Goal: Task Accomplishment & Management: Manage account settings

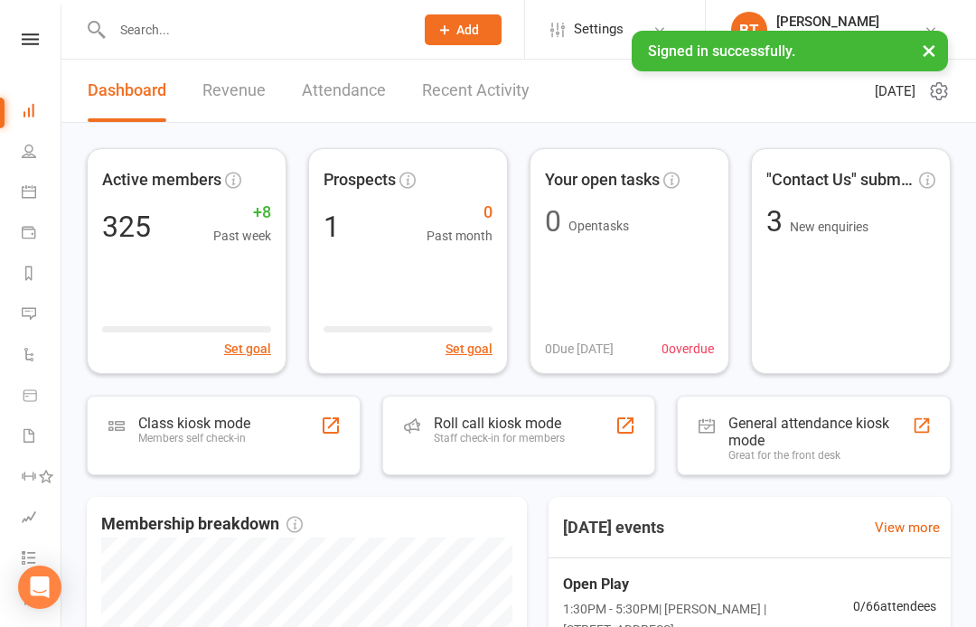
click at [269, 30] on input "text" at bounding box center [254, 29] width 294 height 25
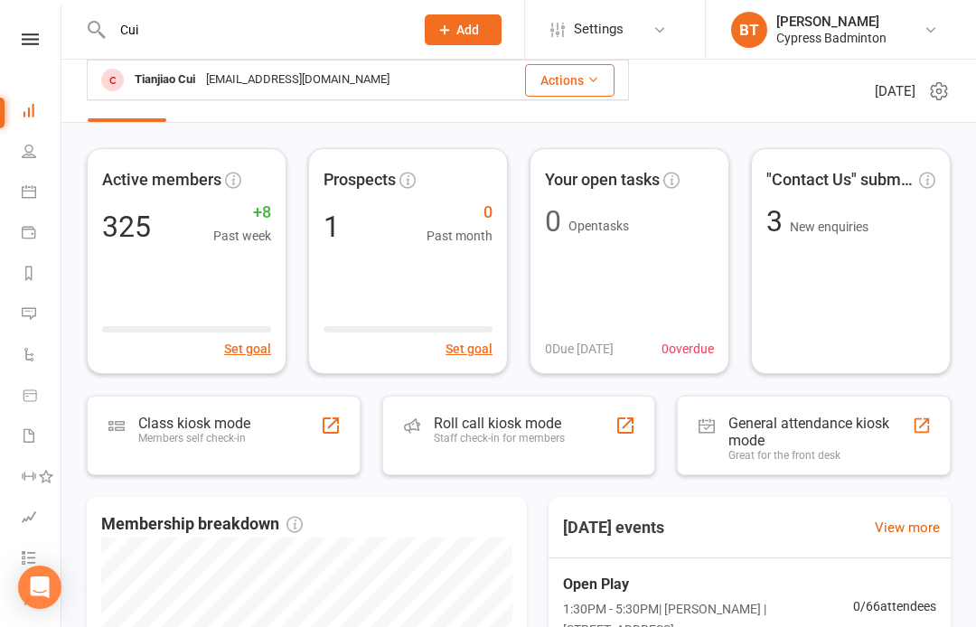
type input "Cui"
click at [225, 73] on div "[EMAIL_ADDRESS][DOMAIN_NAME]" at bounding box center [298, 80] width 194 height 26
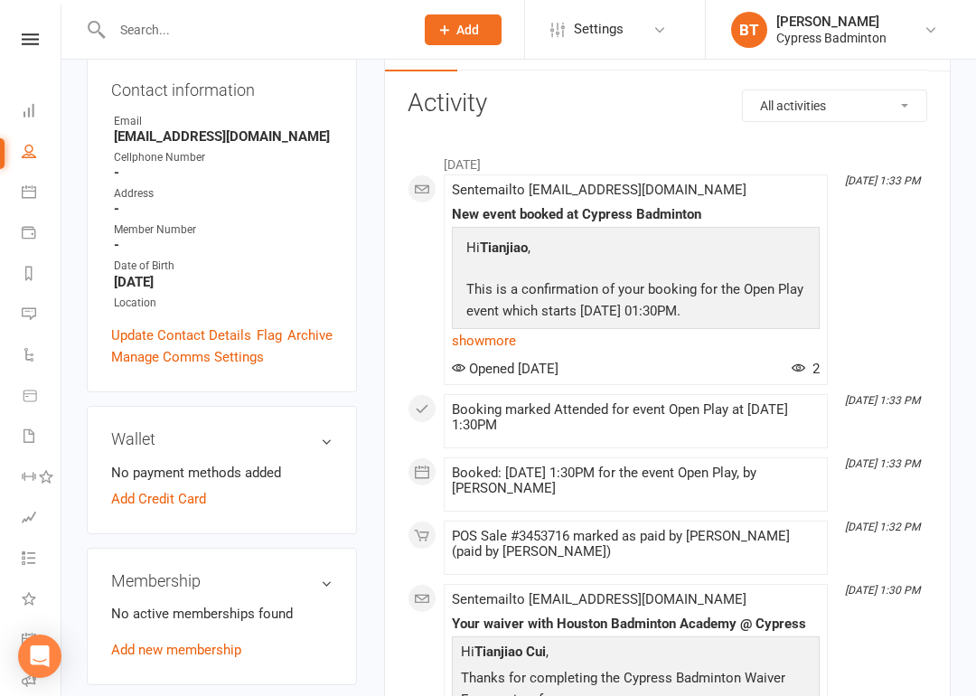
scroll to position [216, 0]
click at [183, 626] on link "Add new membership" at bounding box center [176, 649] width 130 height 16
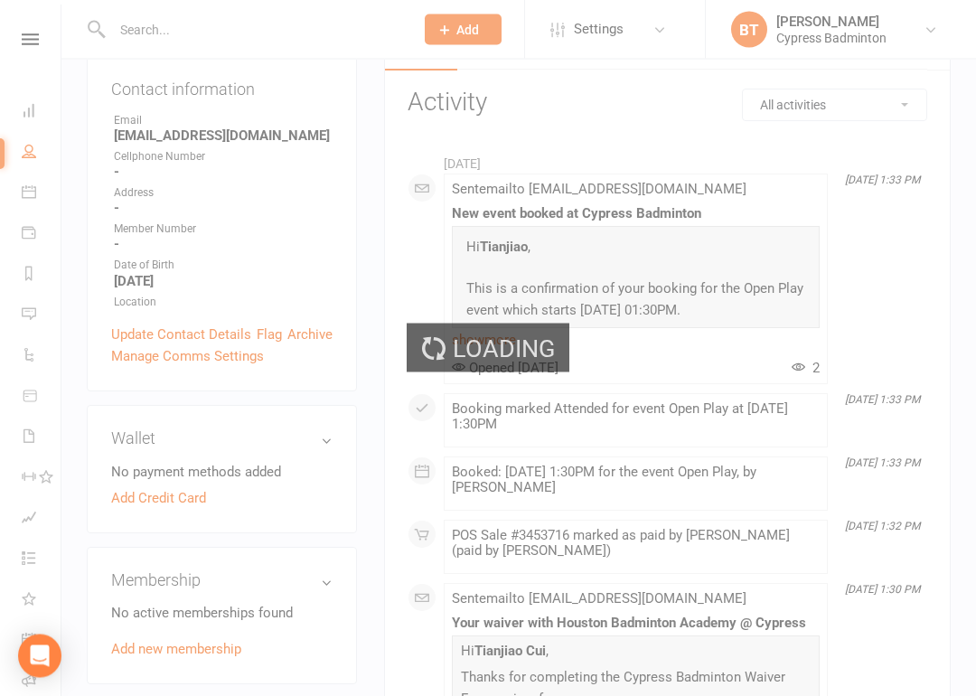
scroll to position [217, 0]
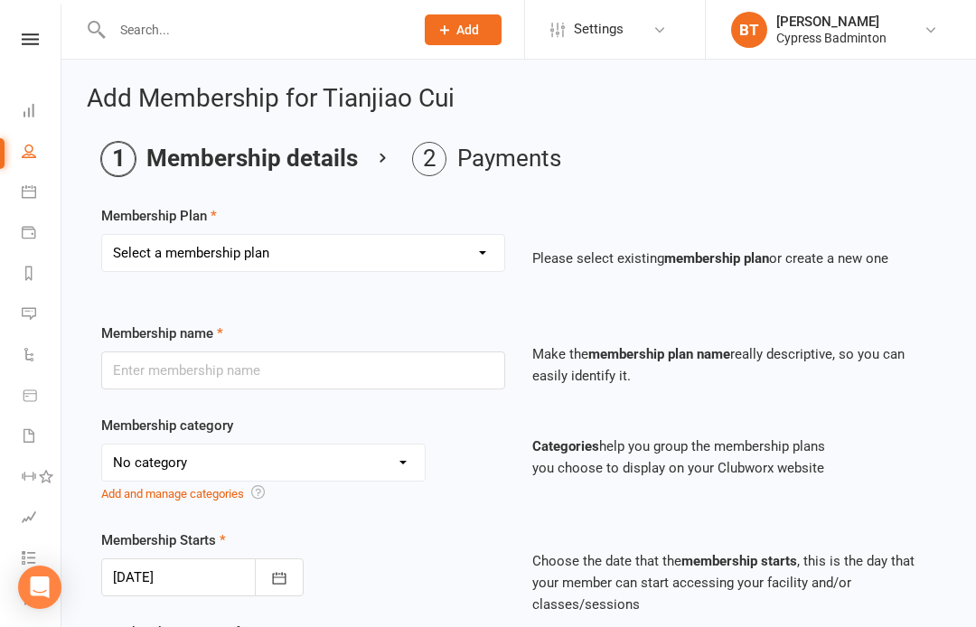
click at [337, 248] on select "Select a membership plan Create new Membership Plan walk-in 1 visit pass walk-i…" at bounding box center [303, 253] width 402 height 36
select select "1"
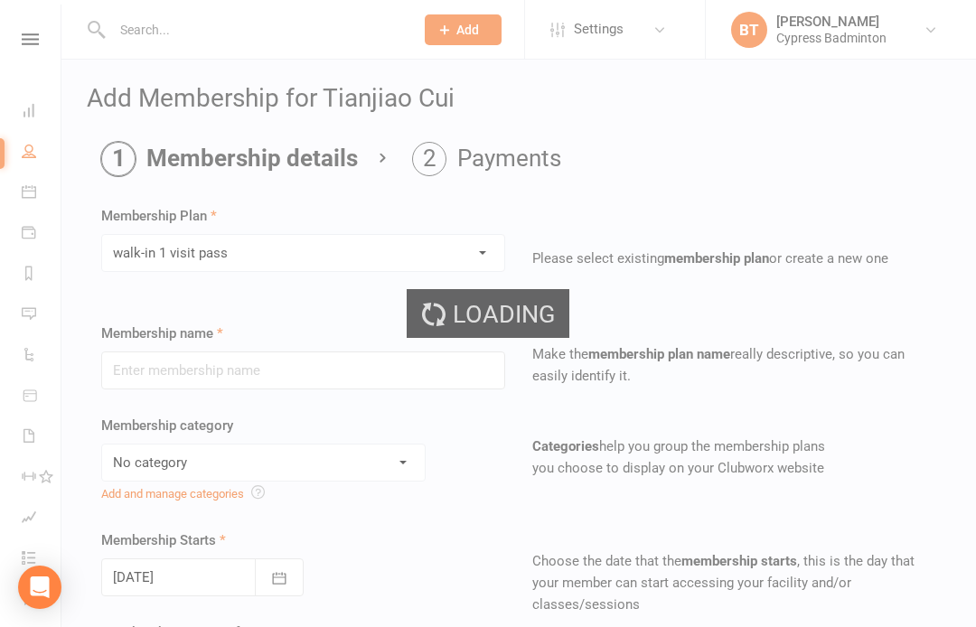
type input "walk-in 1 visit pass"
select select "29"
type input "1"
select select "1"
type input "1"
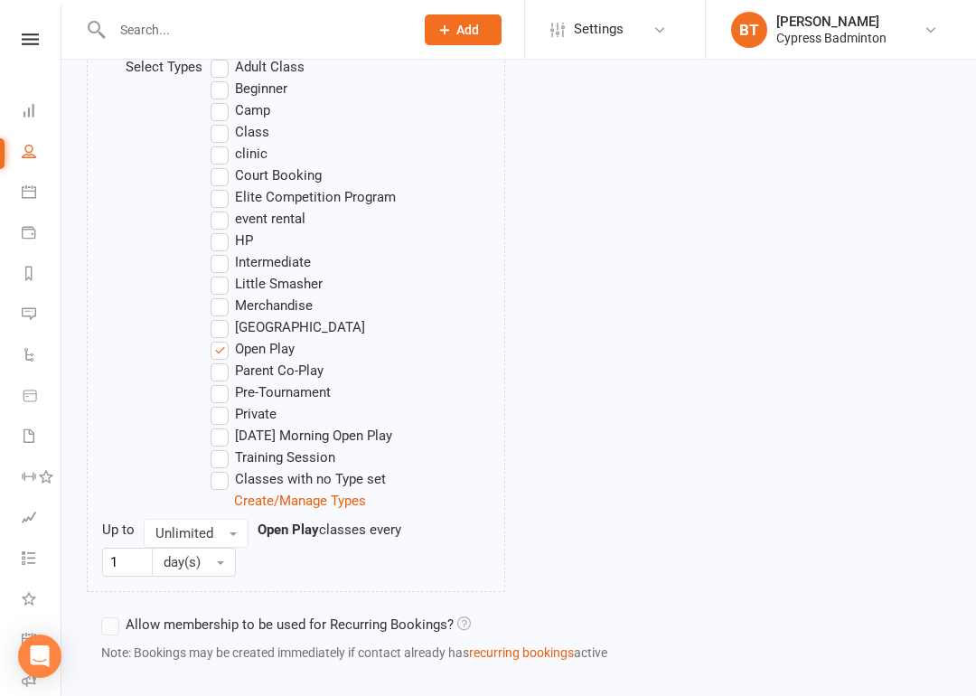
scroll to position [1110, 0]
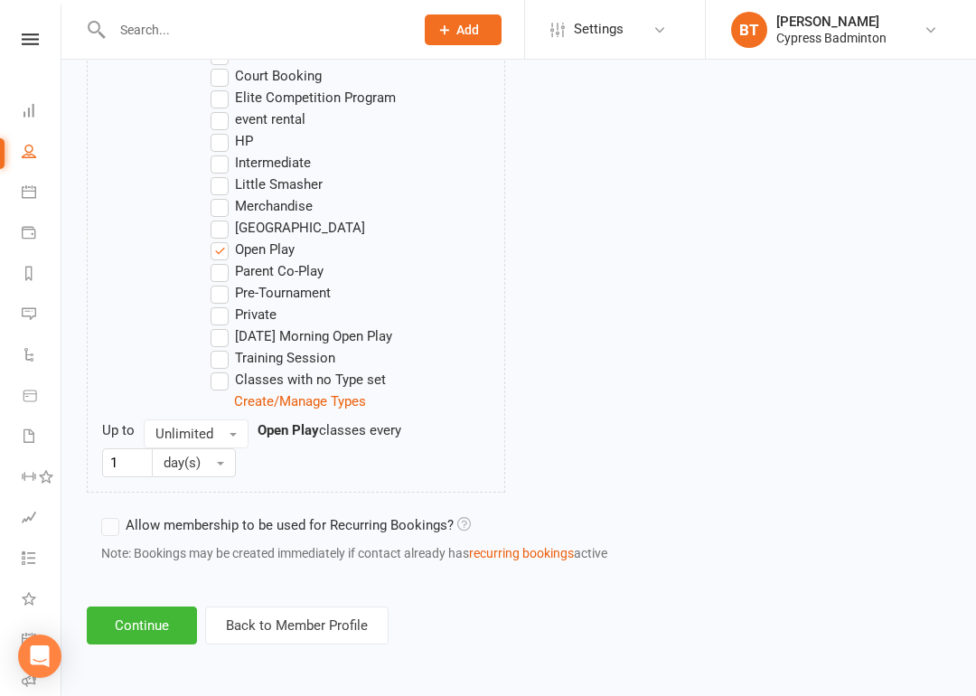
click at [153, 619] on button "Continue" at bounding box center [142, 625] width 110 height 38
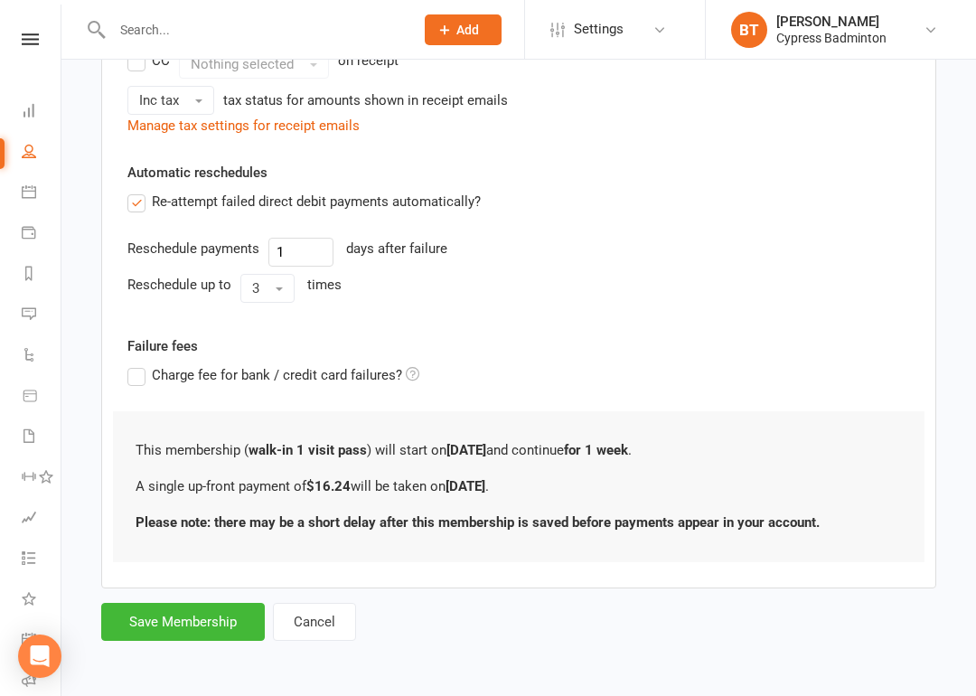
scroll to position [0, 0]
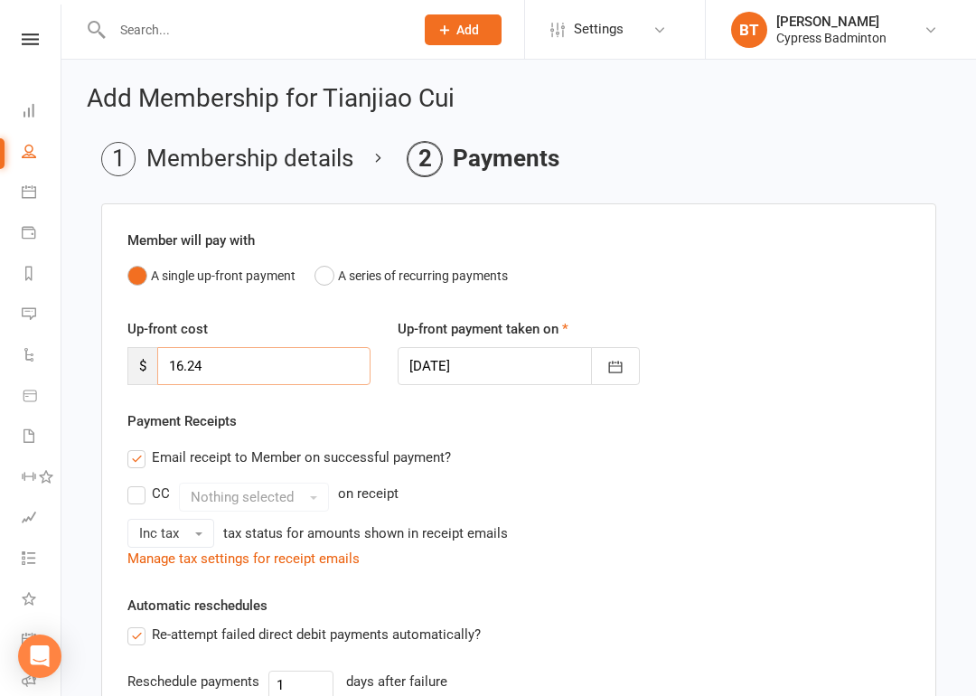
click at [315, 373] on input "16.24" at bounding box center [263, 366] width 213 height 38
type input "1"
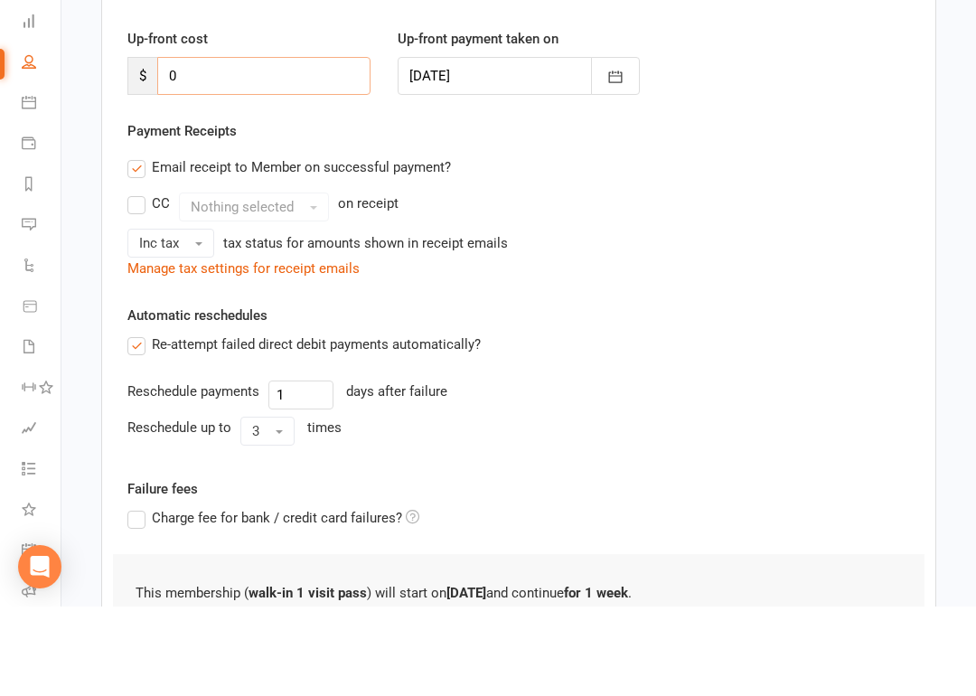
scroll to position [375, 0]
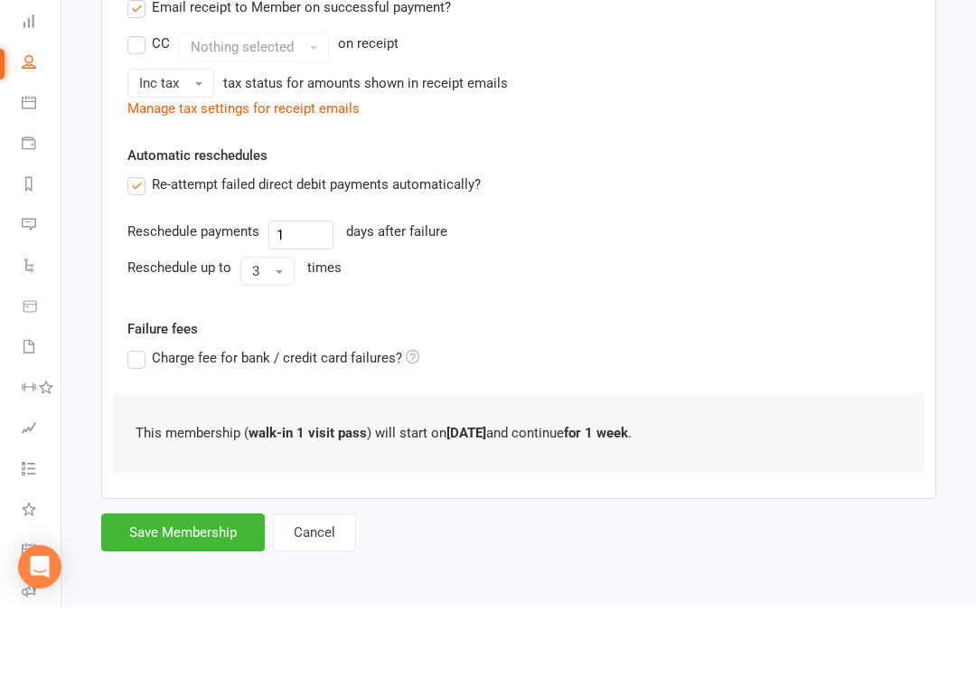
type input "0"
click at [193, 603] on button "Save Membership" at bounding box center [182, 622] width 163 height 38
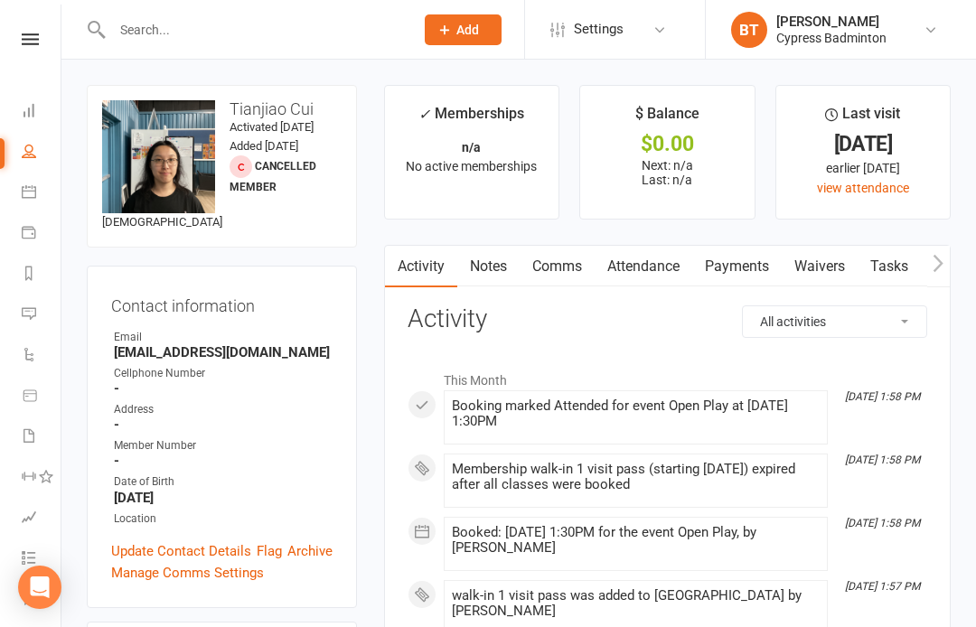
click at [24, 44] on icon at bounding box center [30, 39] width 17 height 12
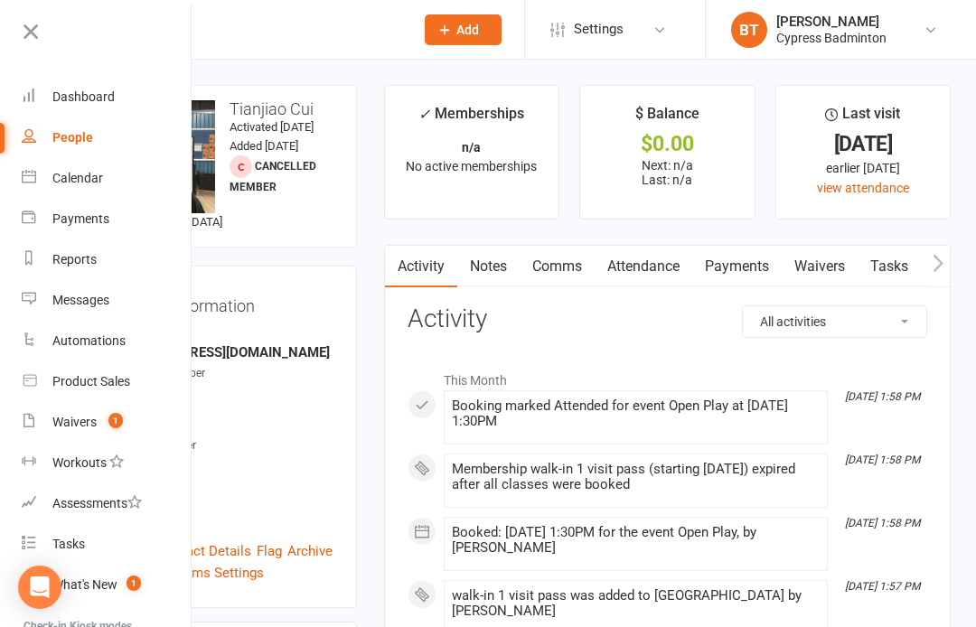
click at [120, 415] on span "1" at bounding box center [115, 420] width 14 height 15
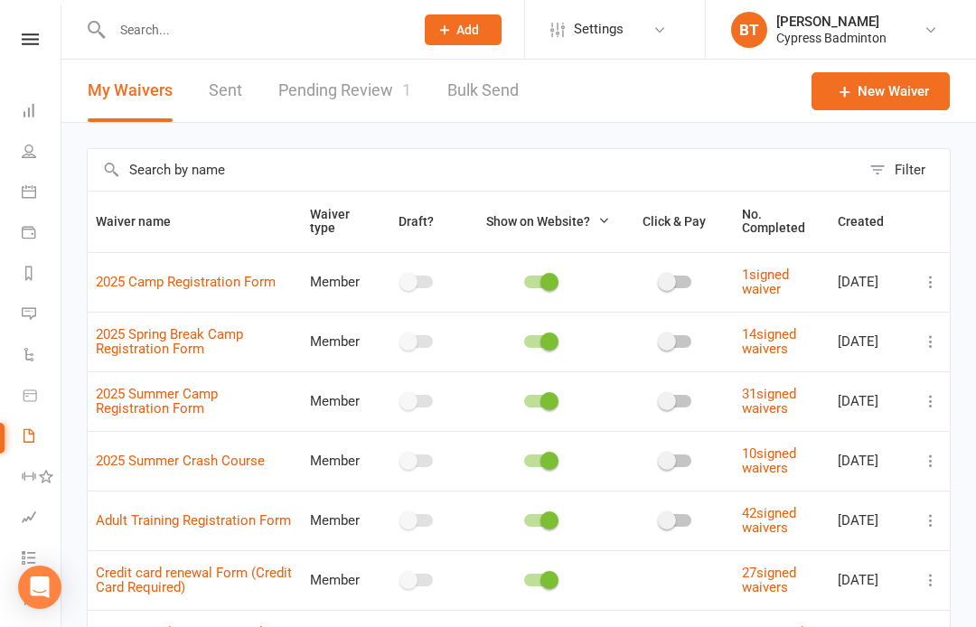
click at [323, 95] on link "Pending Review 1" at bounding box center [344, 91] width 133 height 62
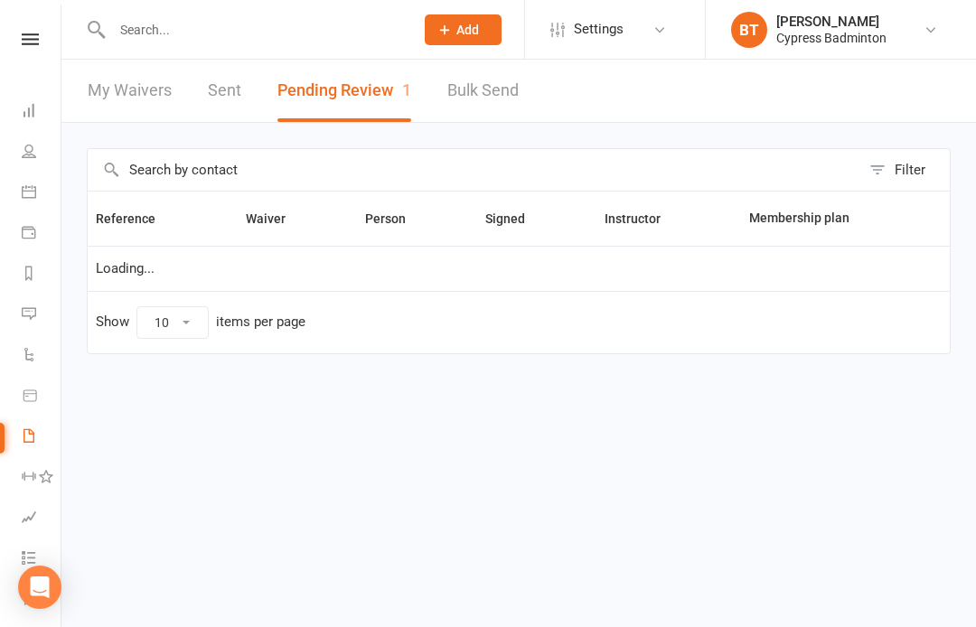
select select "50"
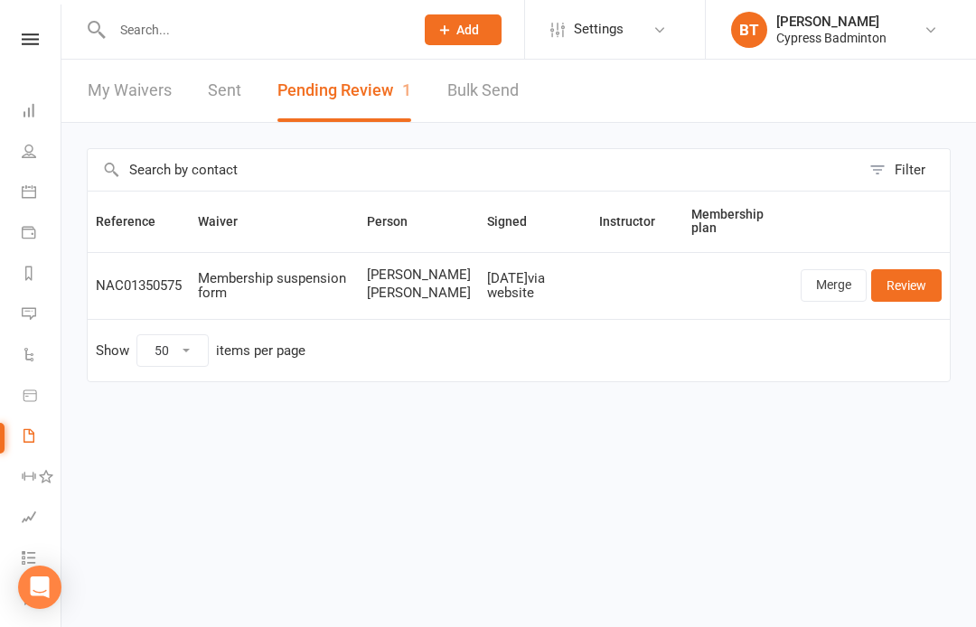
click at [14, 265] on li "Reports" at bounding box center [30, 275] width 61 height 41
click at [13, 282] on li "Reports" at bounding box center [30, 275] width 61 height 41
click at [39, 252] on link "Reports" at bounding box center [40, 258] width 41 height 41
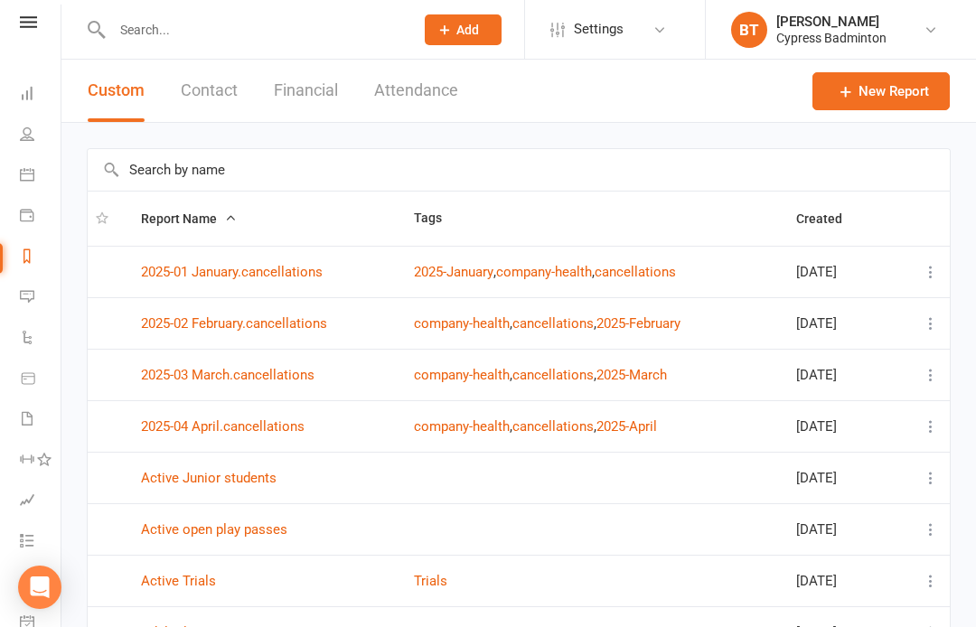
click at [322, 89] on button "Financial" at bounding box center [306, 91] width 64 height 62
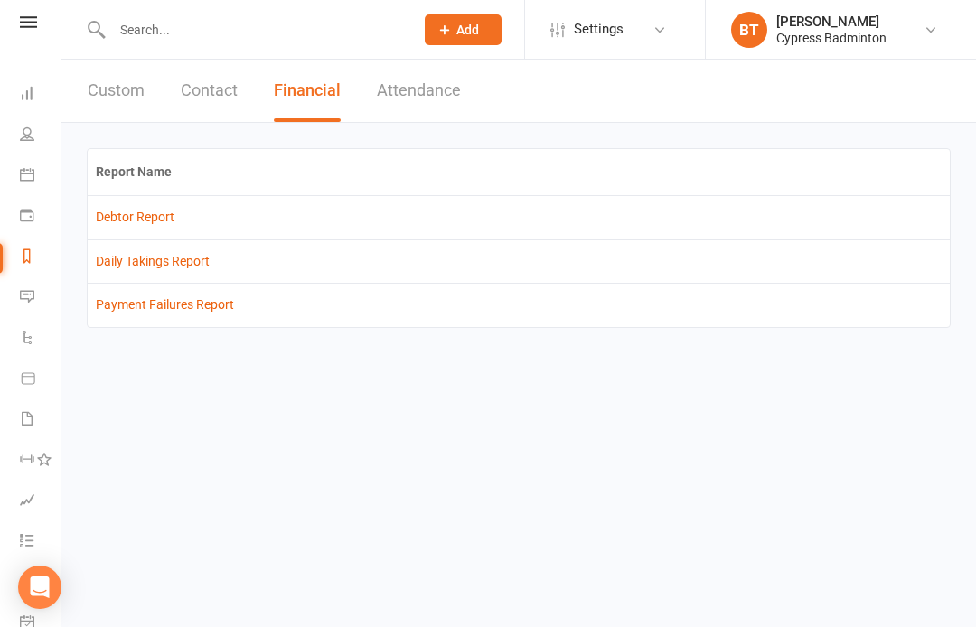
click at [141, 211] on link "Debtor Report" at bounding box center [135, 217] width 79 height 14
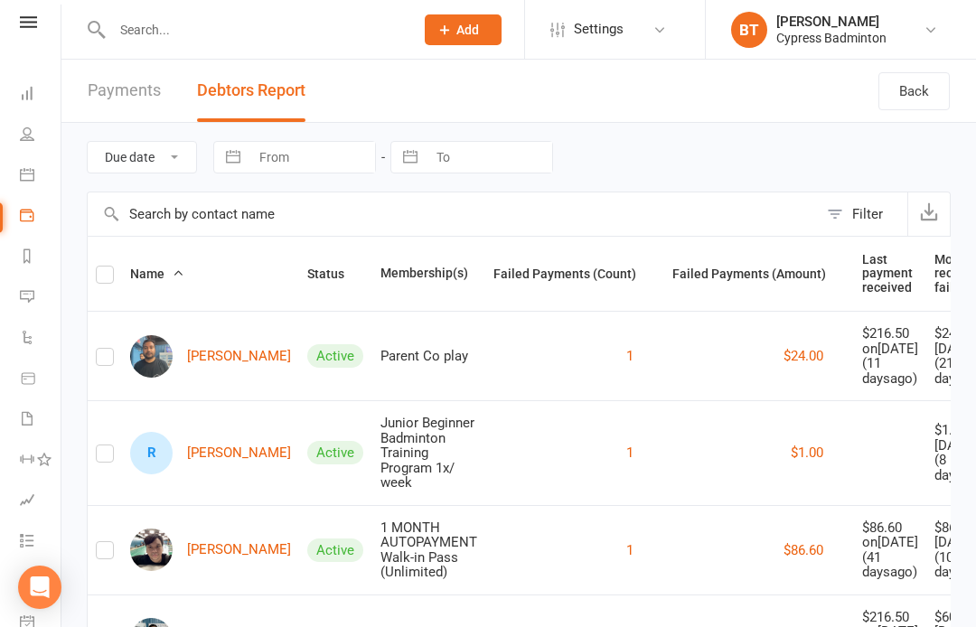
click at [332, 24] on input "text" at bounding box center [254, 29] width 294 height 25
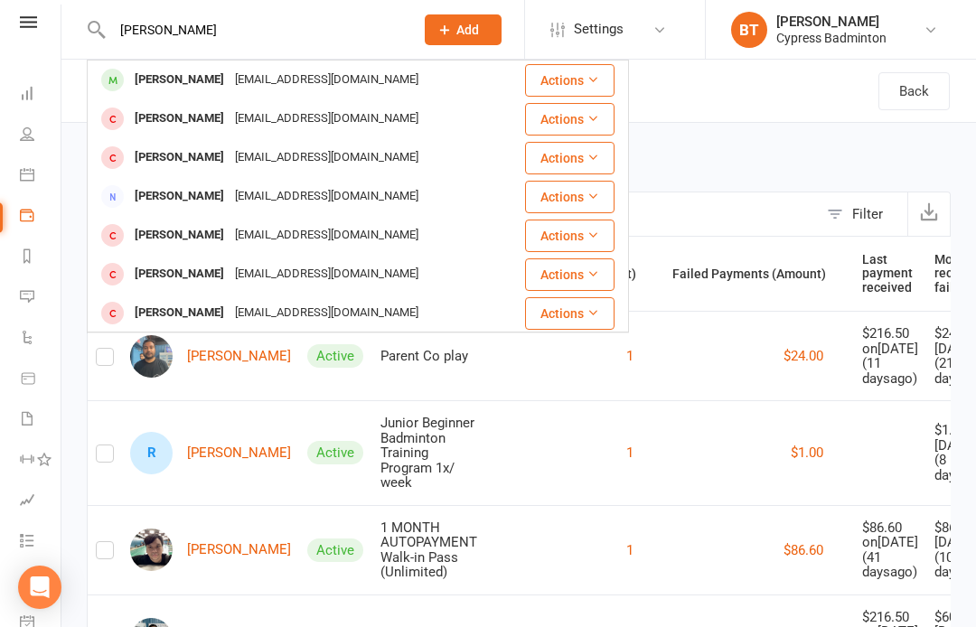
type input "[PERSON_NAME]"
click at [279, 79] on div "[EMAIL_ADDRESS][DOMAIN_NAME]" at bounding box center [326, 80] width 194 height 26
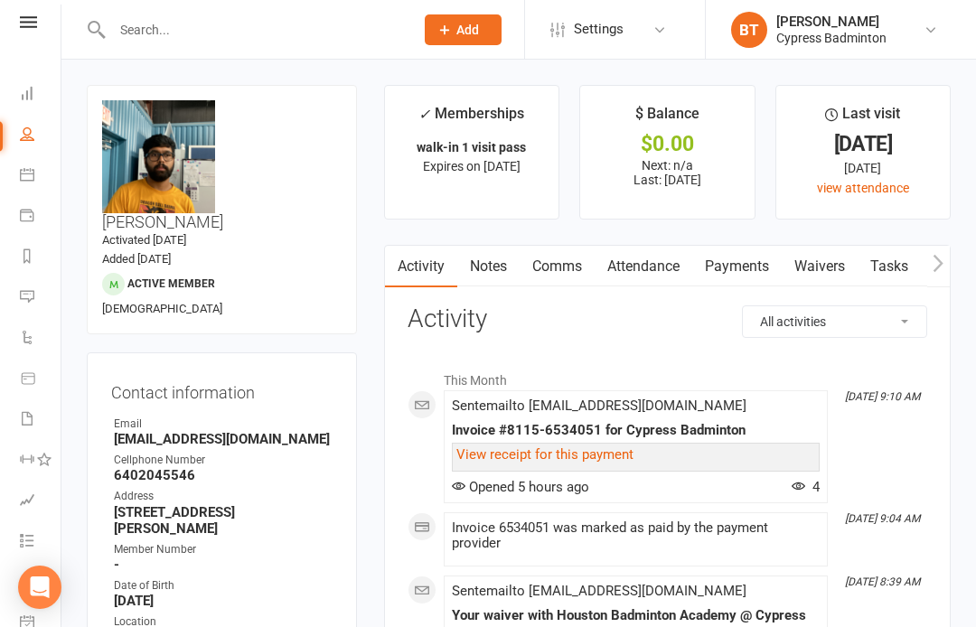
click at [575, 446] on link "View receipt for this payment" at bounding box center [544, 454] width 177 height 16
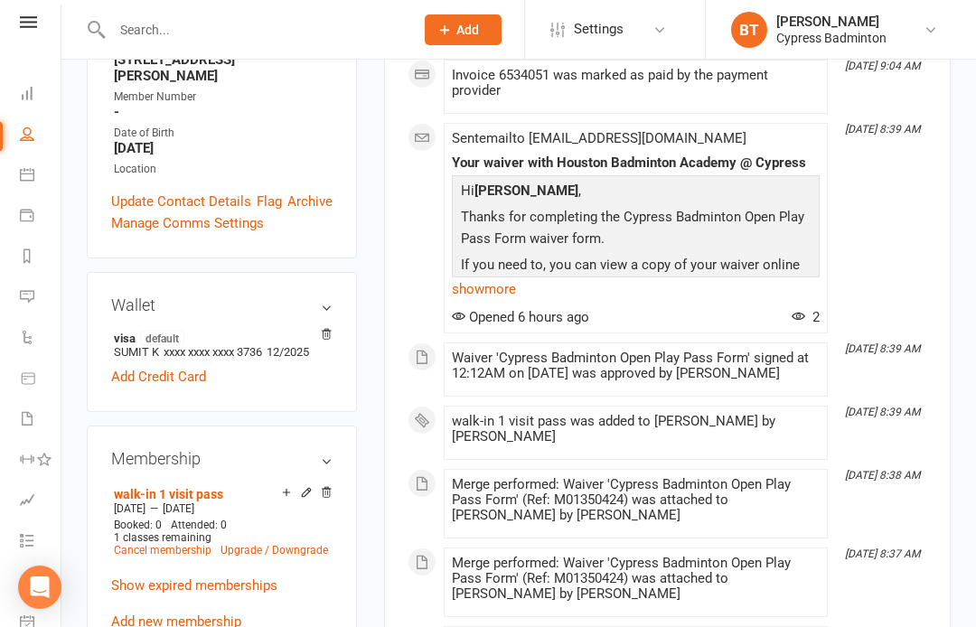
scroll to position [521, 0]
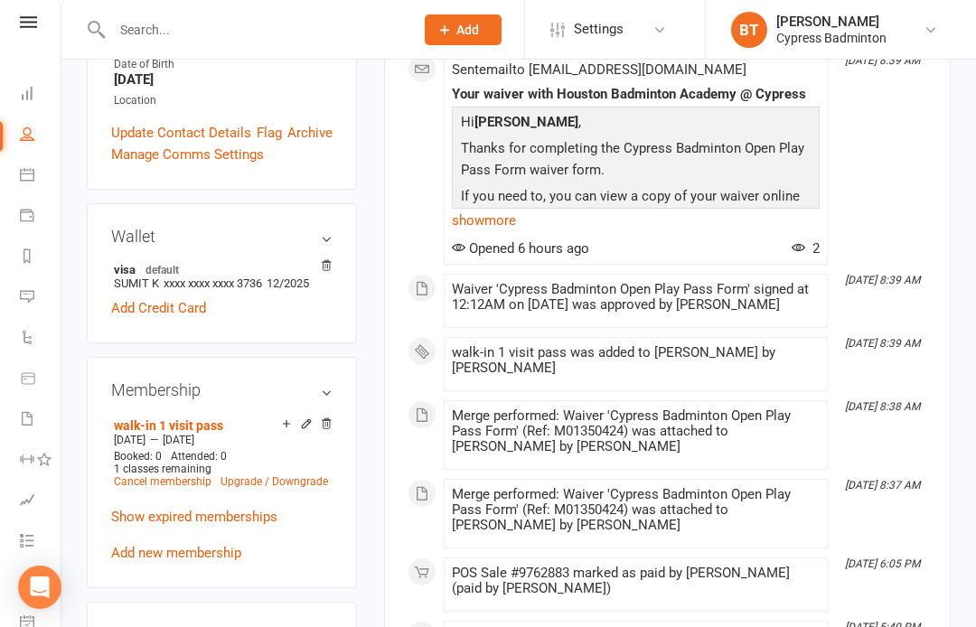
click at [158, 27] on input "text" at bounding box center [254, 29] width 294 height 25
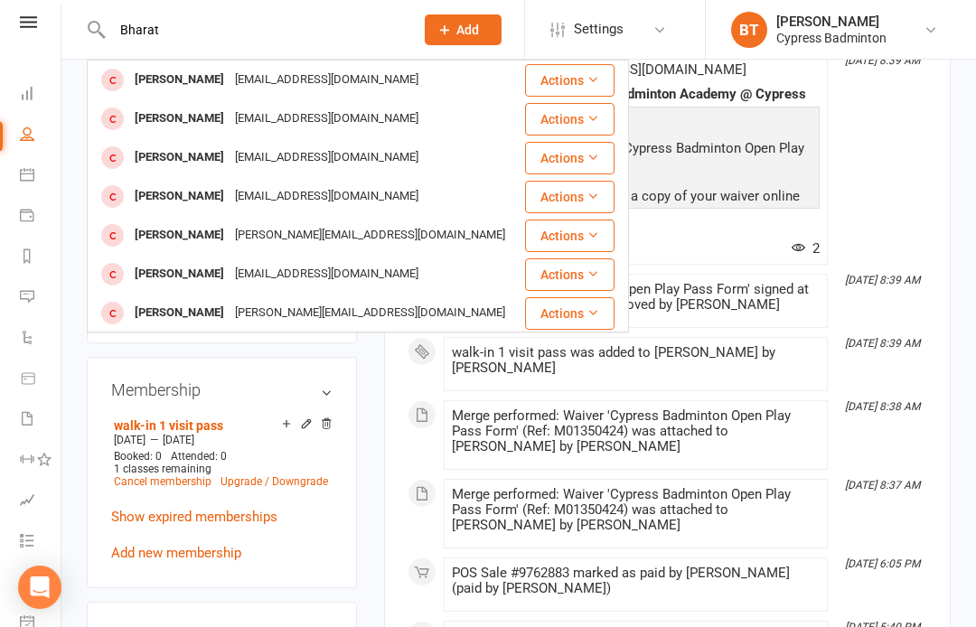
type input "Bharat"
click at [313, 70] on div "[EMAIL_ADDRESS][DOMAIN_NAME]" at bounding box center [326, 80] width 194 height 26
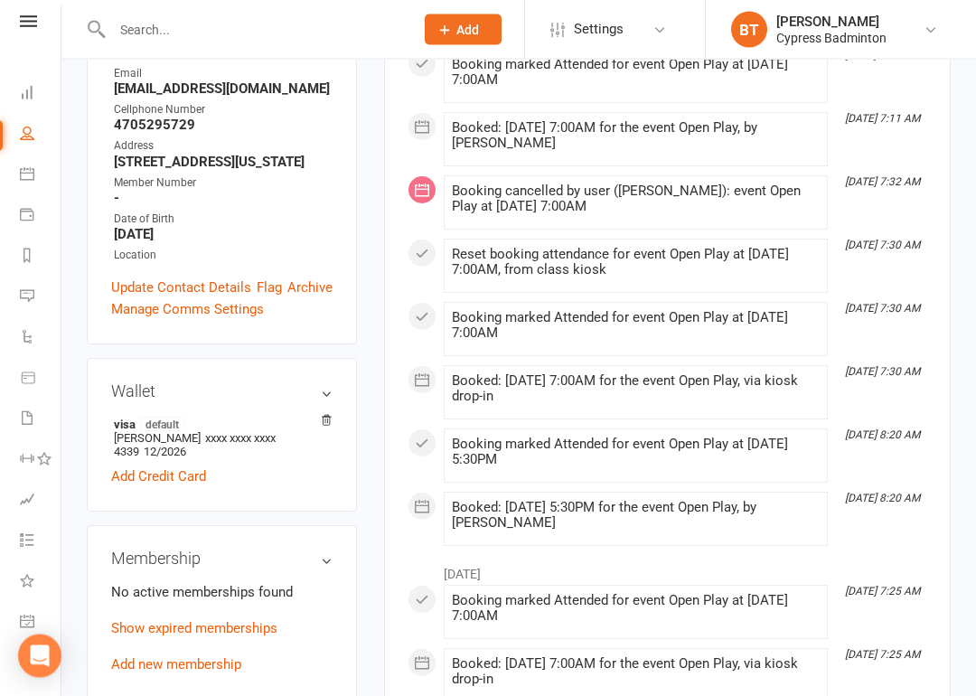
scroll to position [354, 0]
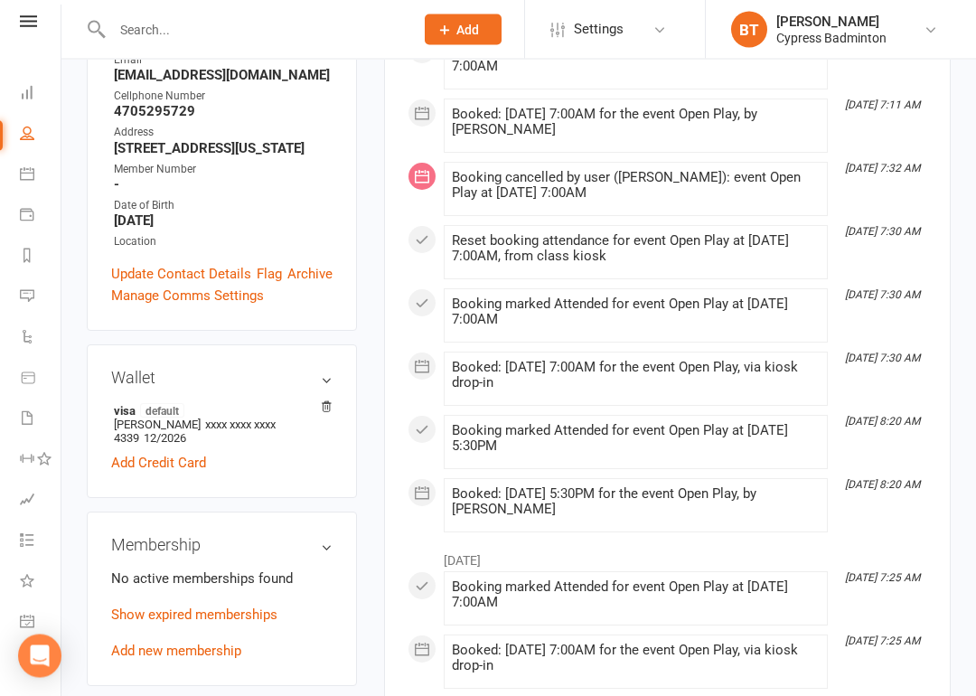
click at [10, 26] on link at bounding box center [28, 22] width 64 height 12
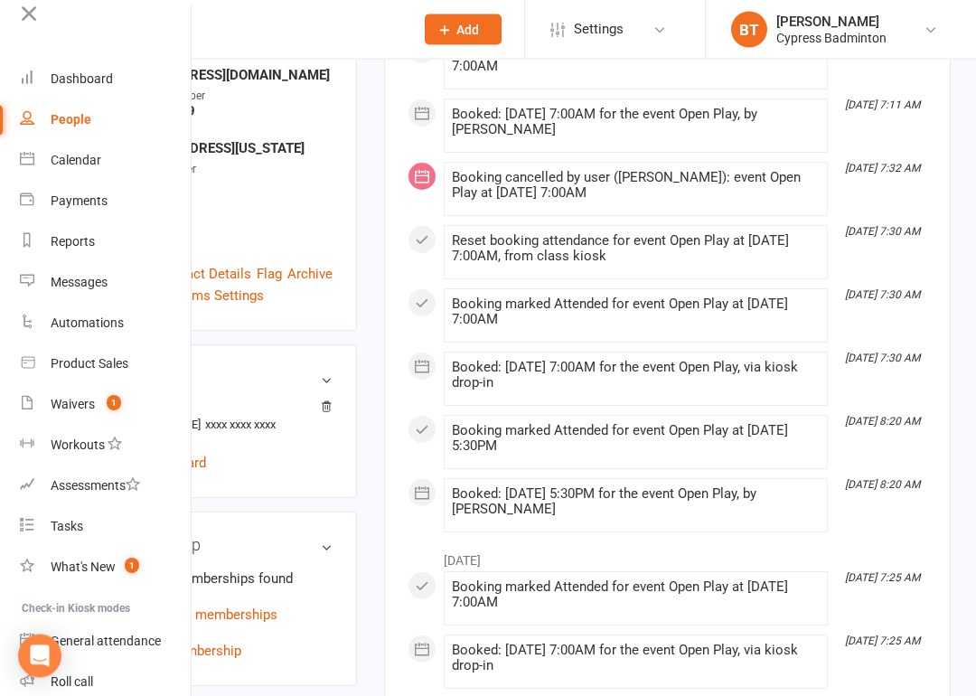
scroll to position [355, 0]
click at [92, 360] on div "Product Sales" at bounding box center [90, 364] width 78 height 14
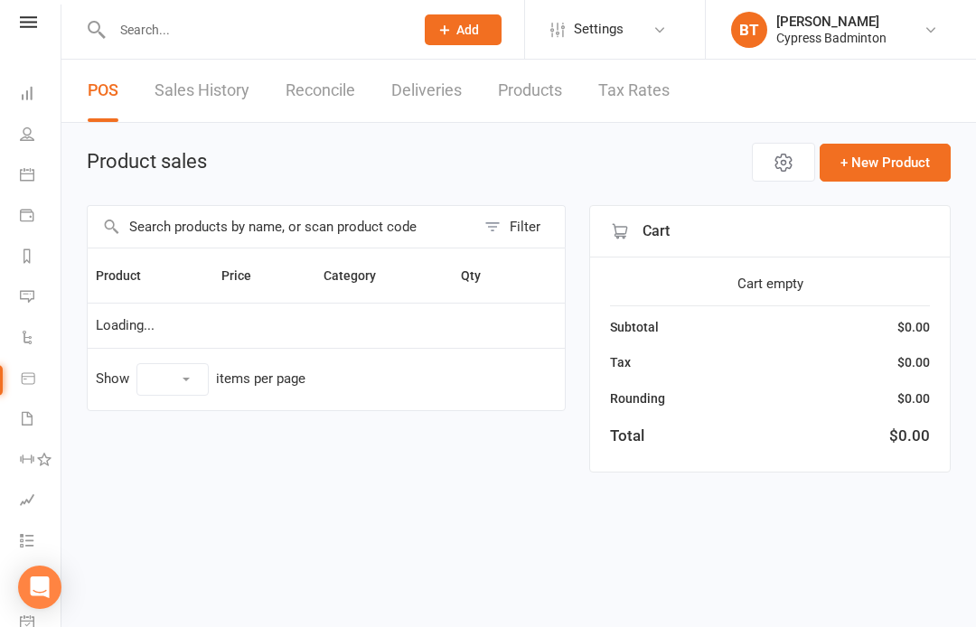
select select "100"
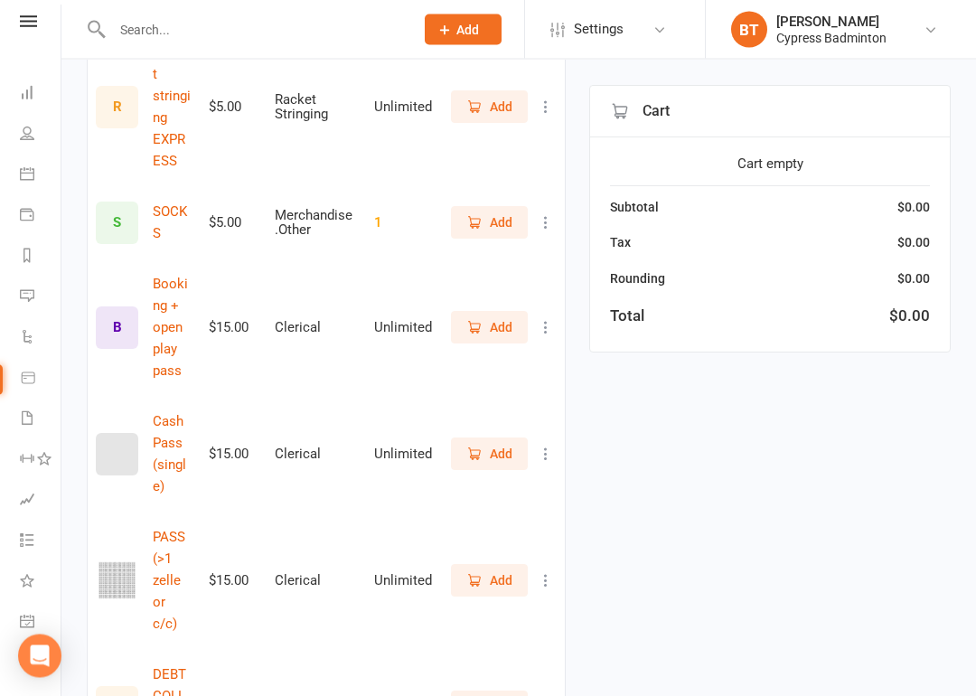
scroll to position [861, 0]
click at [501, 570] on span "Add" at bounding box center [501, 580] width 23 height 20
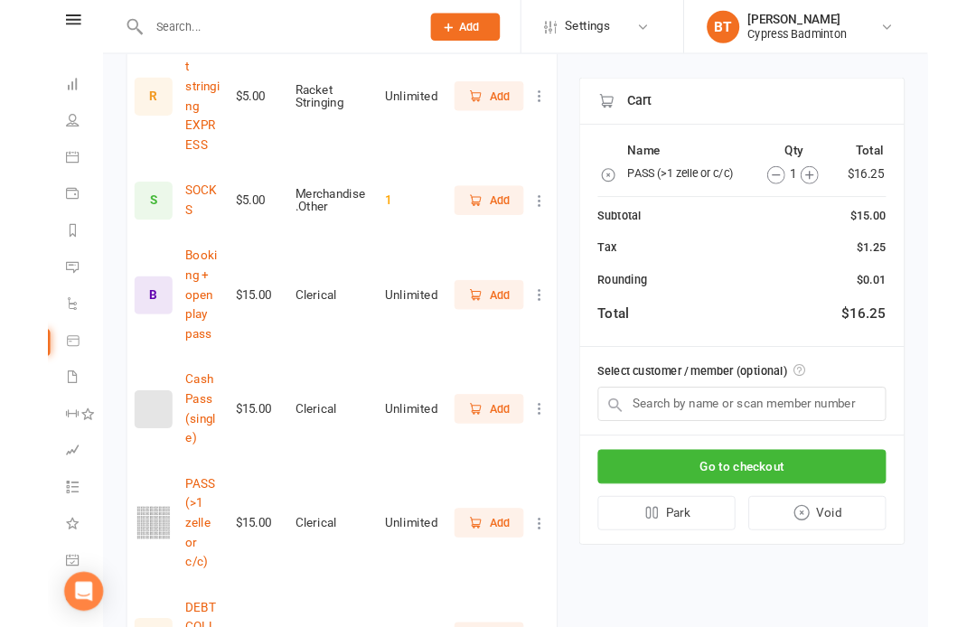
scroll to position [930, 0]
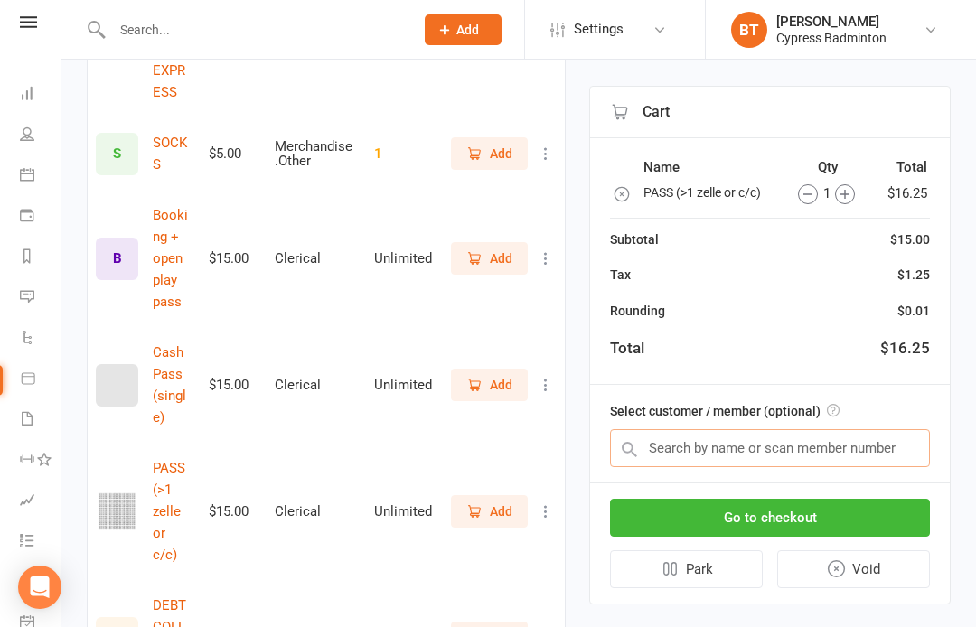
click at [896, 443] on input "text" at bounding box center [770, 448] width 320 height 38
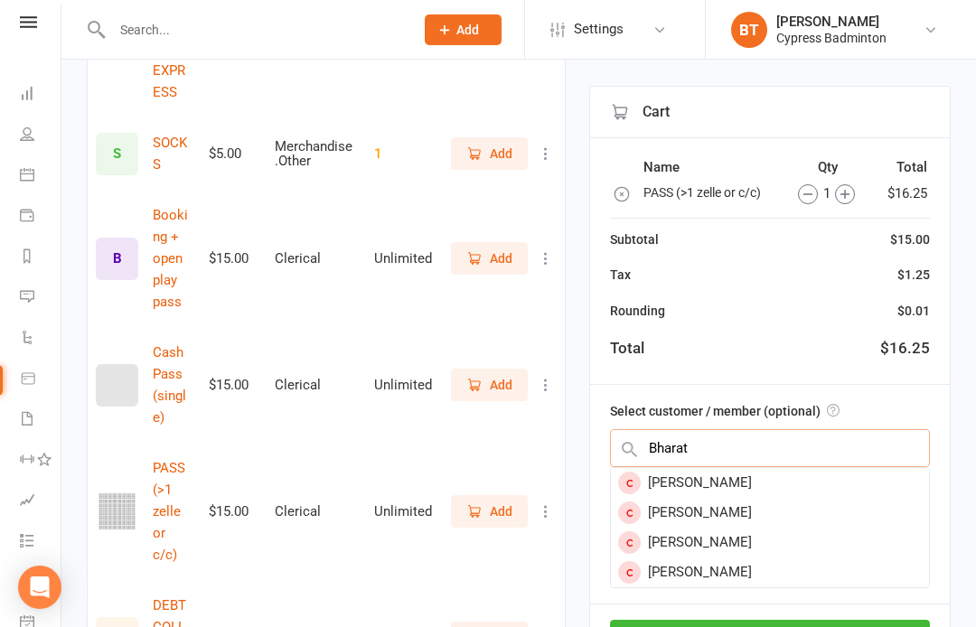
type input "Bharat"
click at [744, 482] on div "[PERSON_NAME]" at bounding box center [770, 483] width 318 height 30
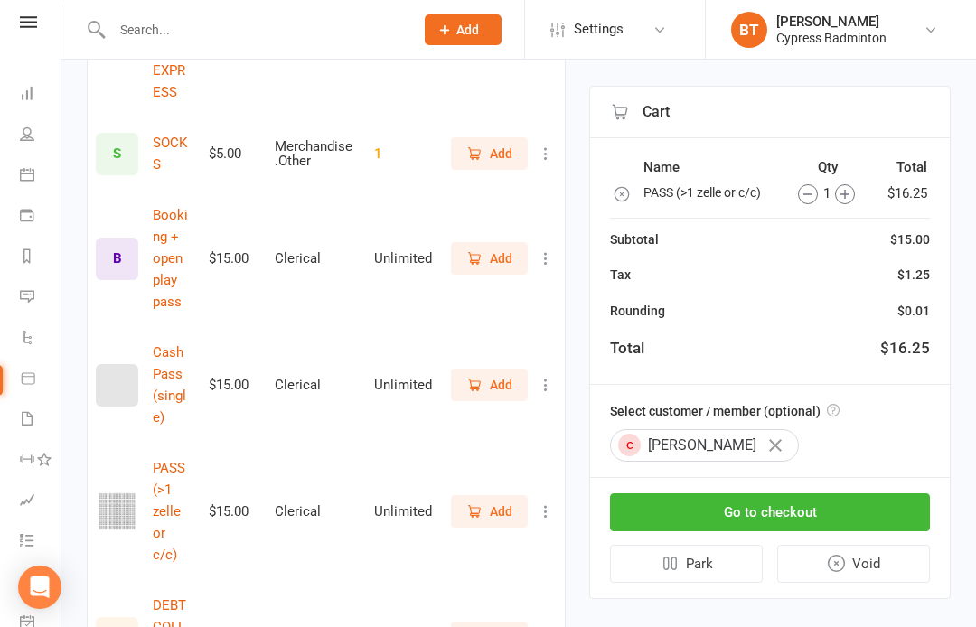
click at [208, 34] on input "text" at bounding box center [254, 29] width 294 height 25
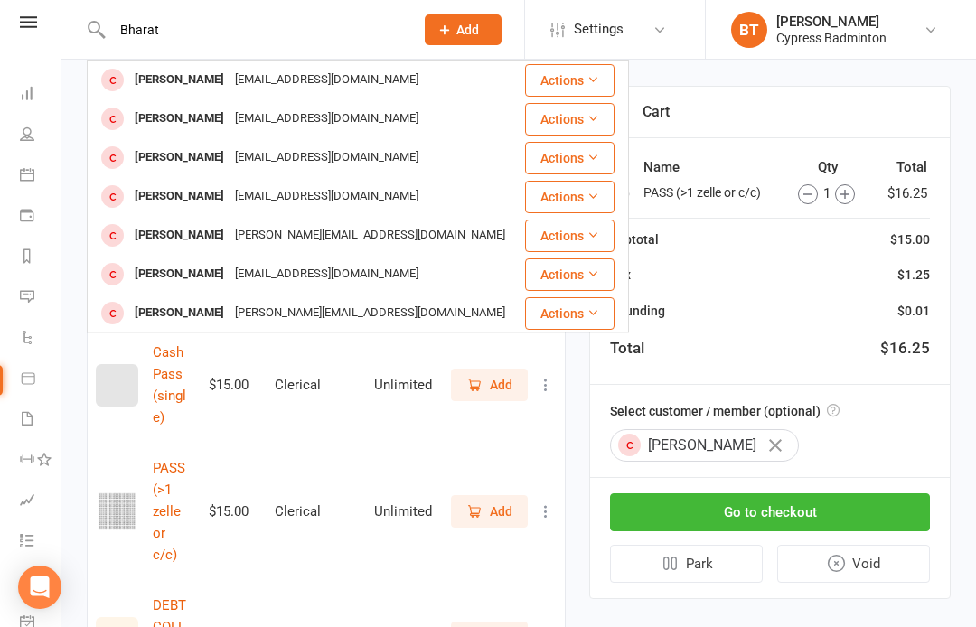
type input "Bharat"
click at [246, 76] on div "[EMAIL_ADDRESS][DOMAIN_NAME]" at bounding box center [326, 80] width 194 height 26
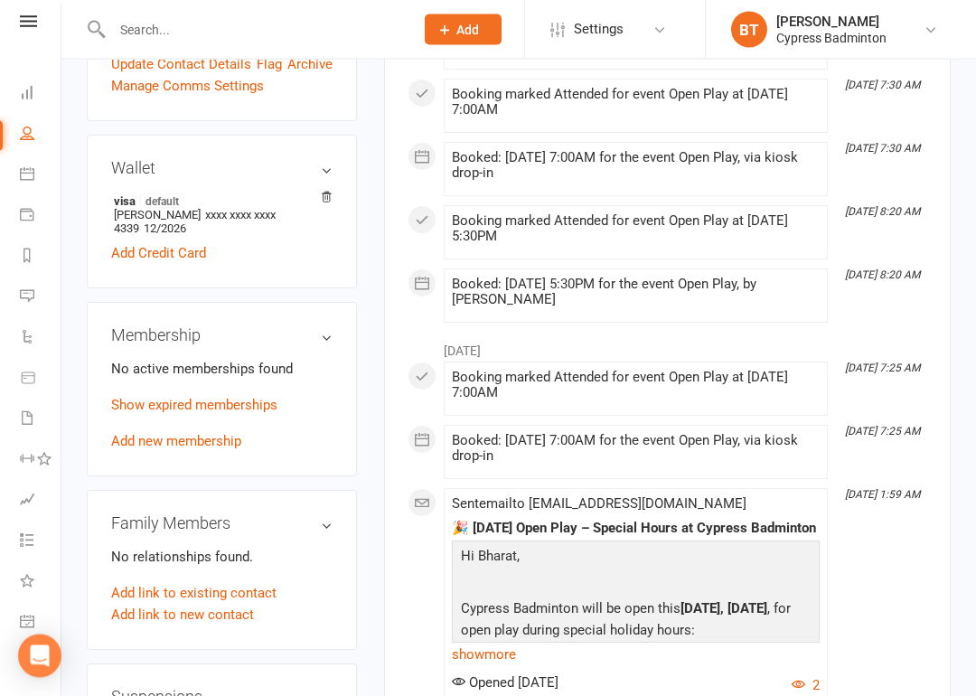
scroll to position [566, 0]
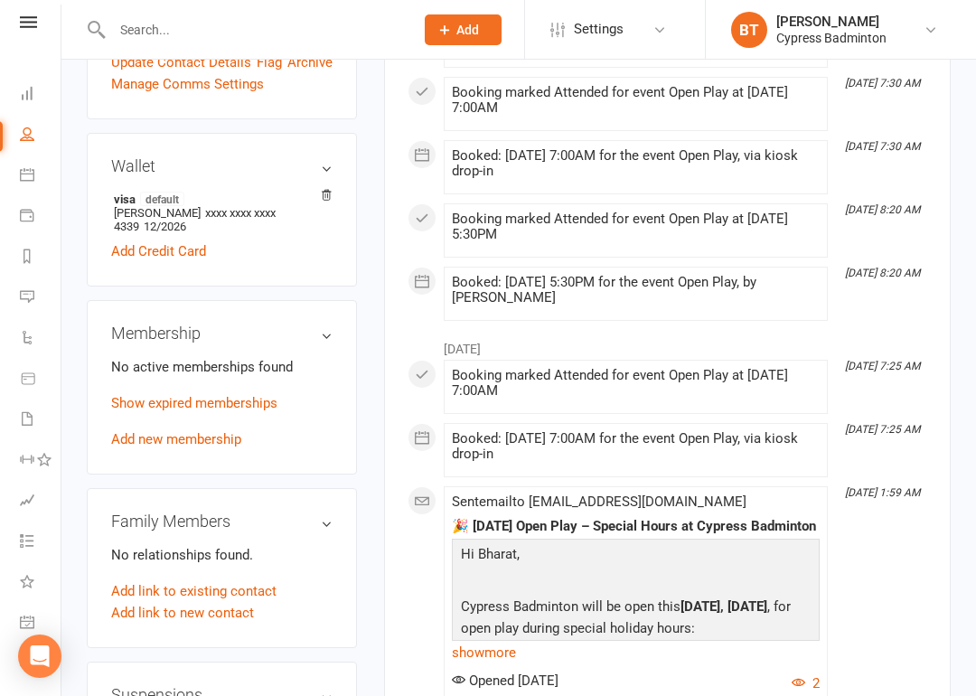
click at [230, 395] on link "Show expired memberships" at bounding box center [194, 403] width 166 height 16
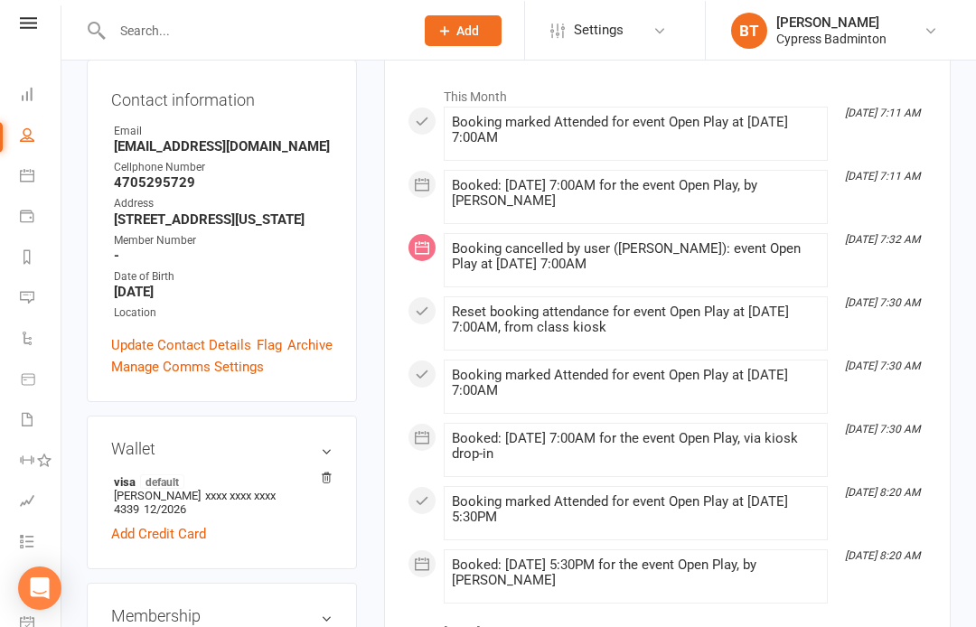
scroll to position [284, 0]
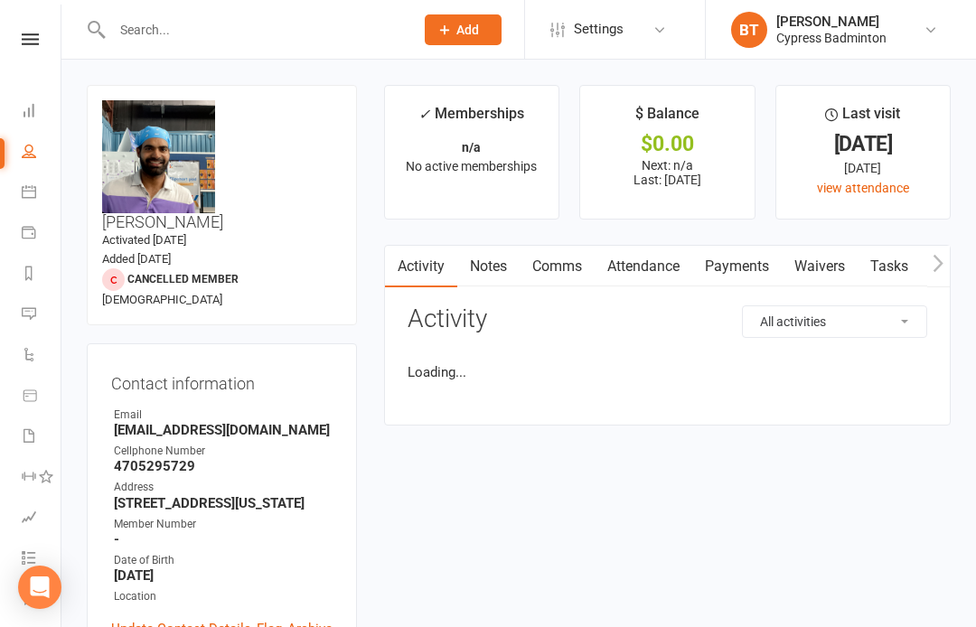
click at [321, 38] on input "text" at bounding box center [254, 29] width 294 height 25
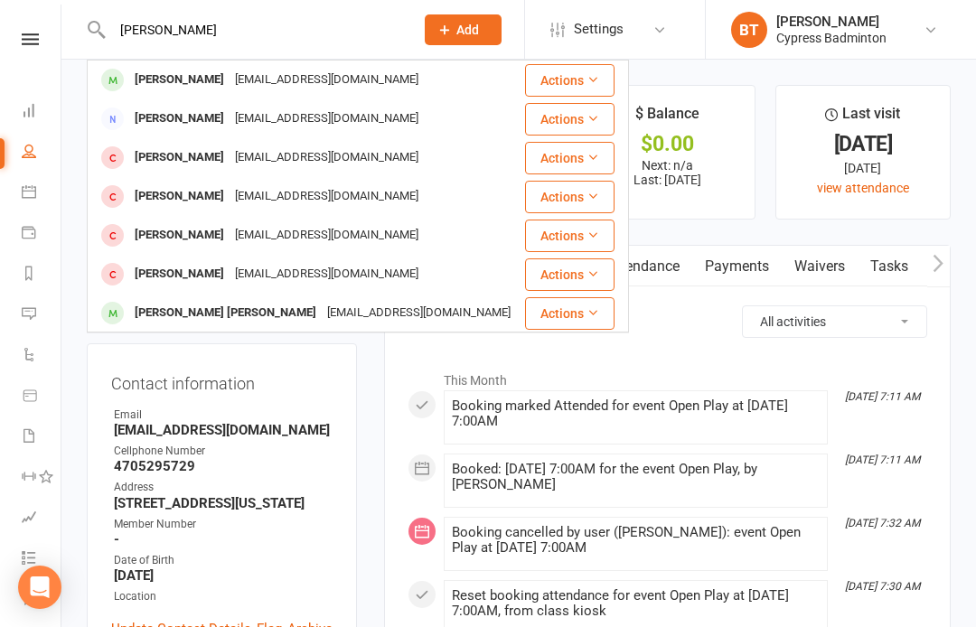
type input "Johnson"
click at [324, 314] on div "superalex141414@gmail.com" at bounding box center [419, 313] width 194 height 26
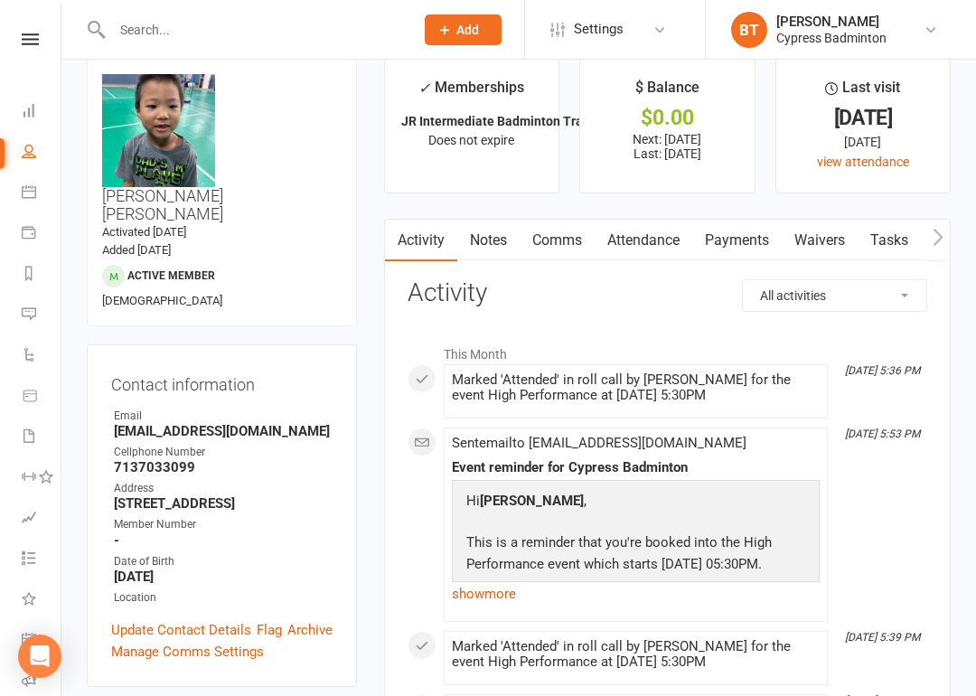
scroll to position [33, 0]
